Goal: Task Accomplishment & Management: Manage account settings

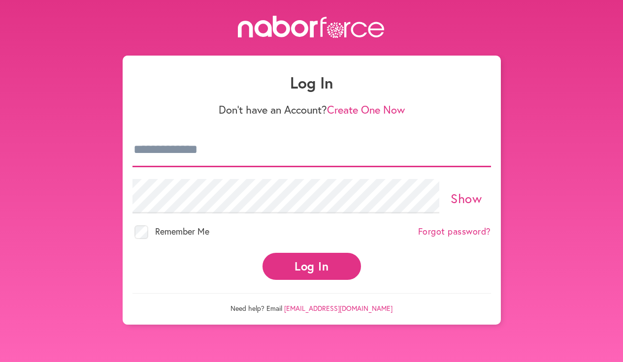
click at [243, 160] on input "email" at bounding box center [311, 150] width 358 height 34
type input "**********"
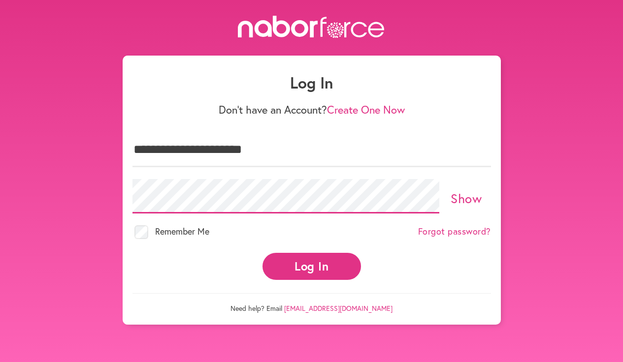
click at [262, 253] on button "Log In" at bounding box center [311, 266] width 98 height 27
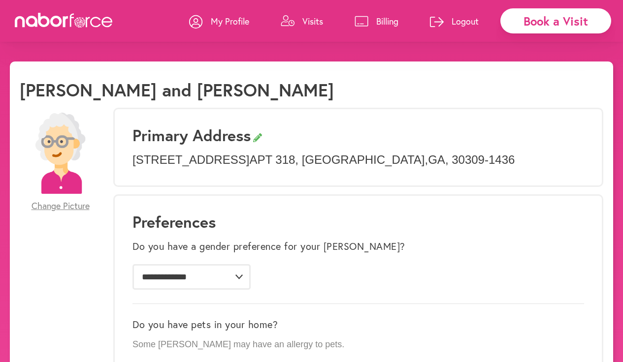
click at [307, 20] on p "Visits" at bounding box center [312, 21] width 21 height 12
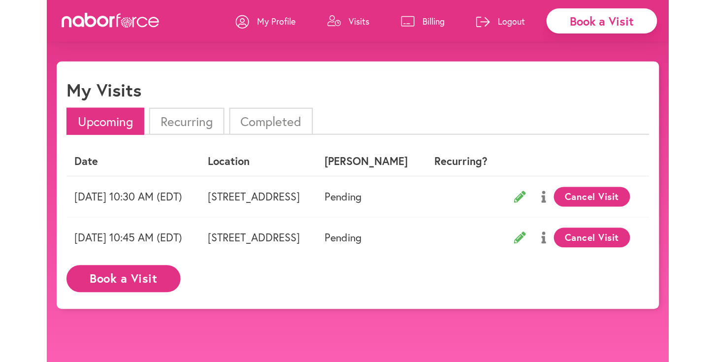
scroll to position [0, 59]
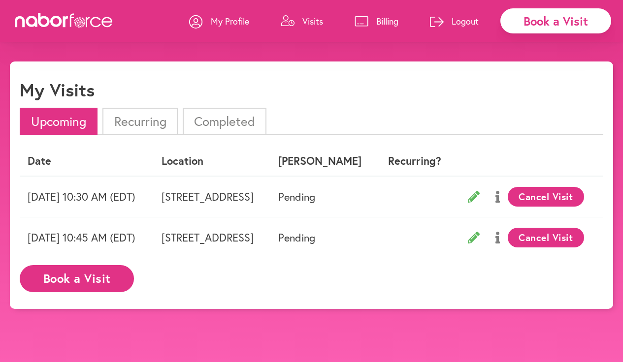
click at [537, 240] on button "Cancel Visit" at bounding box center [546, 238] width 76 height 20
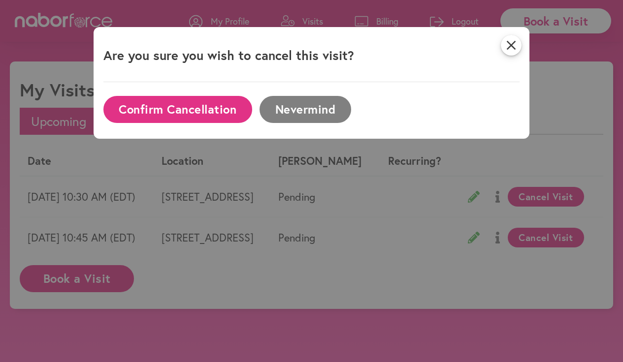
click at [217, 110] on button "Confirm Cancellation" at bounding box center [177, 109] width 149 height 27
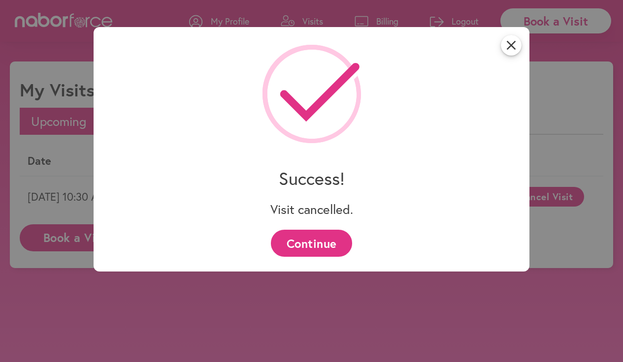
click at [313, 247] on button "Continue" at bounding box center [311, 243] width 81 height 27
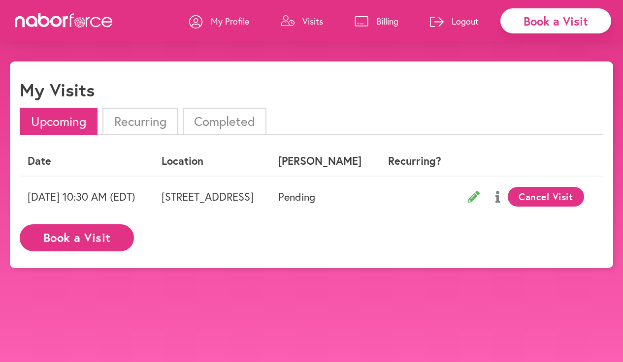
click at [465, 20] on p "Logout" at bounding box center [464, 21] width 27 height 12
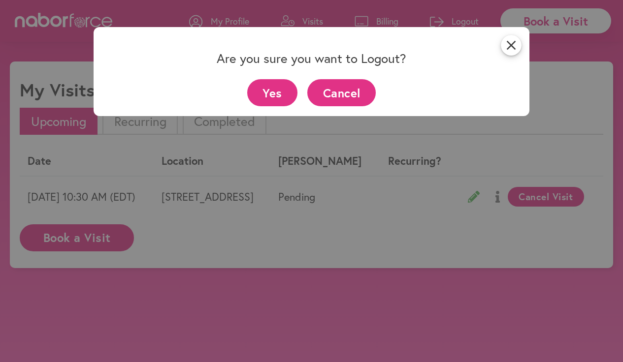
click at [290, 91] on button "Yes" at bounding box center [272, 92] width 51 height 27
